Goal: Transaction & Acquisition: Book appointment/travel/reservation

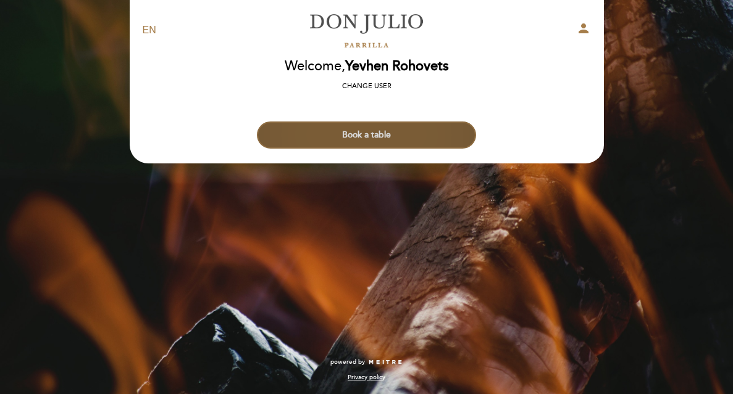
click at [364, 135] on button "Book a table" at bounding box center [366, 135] width 219 height 27
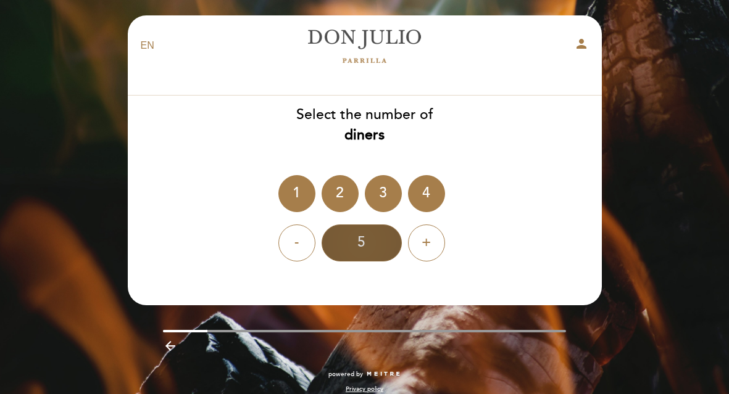
click at [366, 241] on div "5" at bounding box center [362, 243] width 80 height 37
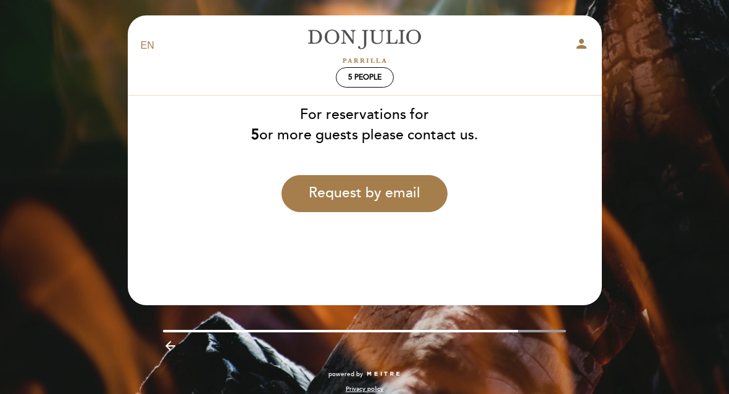
click at [220, 67] on div "5 people" at bounding box center [364, 78] width 467 height 22
click at [357, 35] on link "[PERSON_NAME]" at bounding box center [365, 46] width 154 height 34
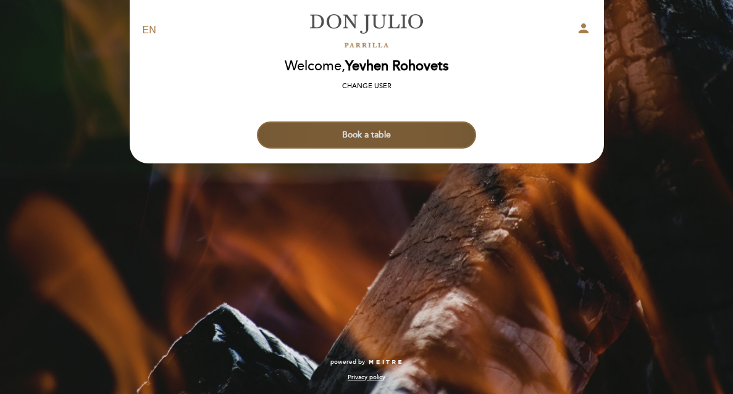
click at [361, 140] on button "Book a table" at bounding box center [366, 135] width 219 height 27
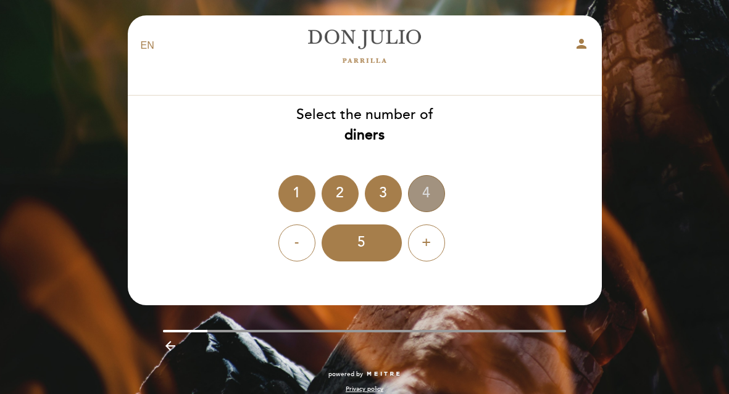
click at [428, 193] on div "4" at bounding box center [426, 193] width 37 height 37
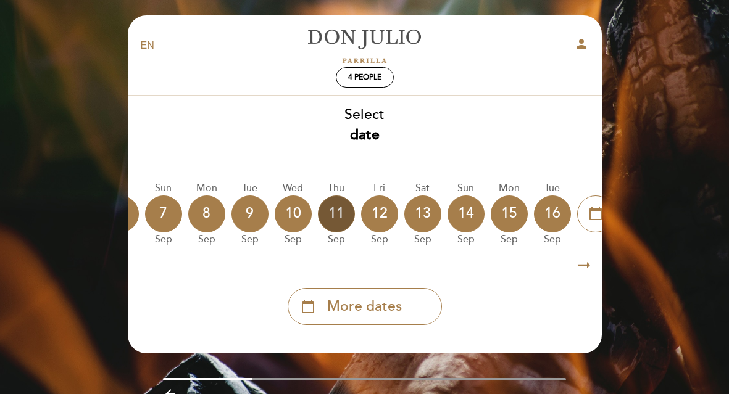
scroll to position [0, 357]
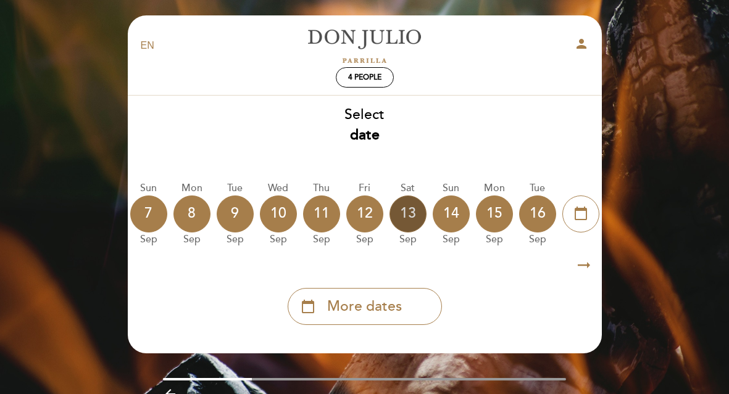
click at [407, 220] on div "13" at bounding box center [408, 214] width 37 height 37
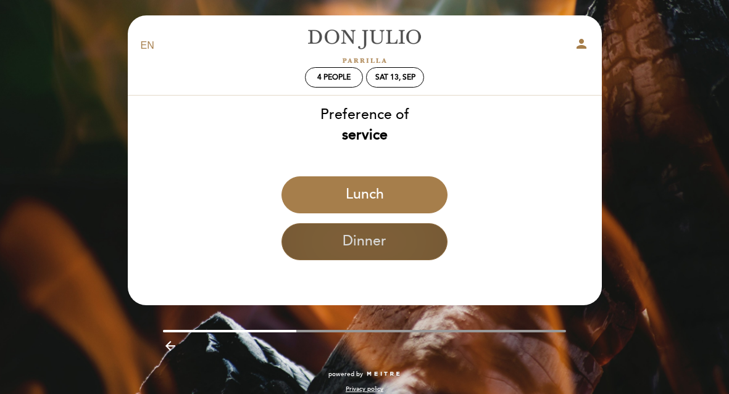
click at [401, 235] on button "Dinner" at bounding box center [364, 241] width 166 height 37
